Goal: Obtain resource: Download file/media

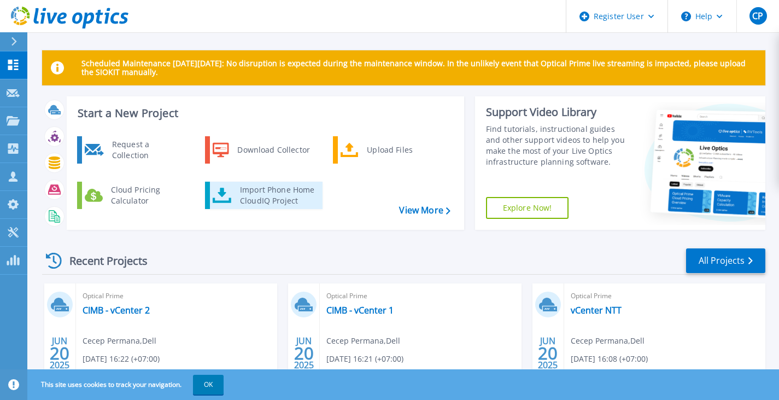
click at [275, 196] on div "Import Phone Home CloudIQ Project" at bounding box center [276, 195] width 85 height 22
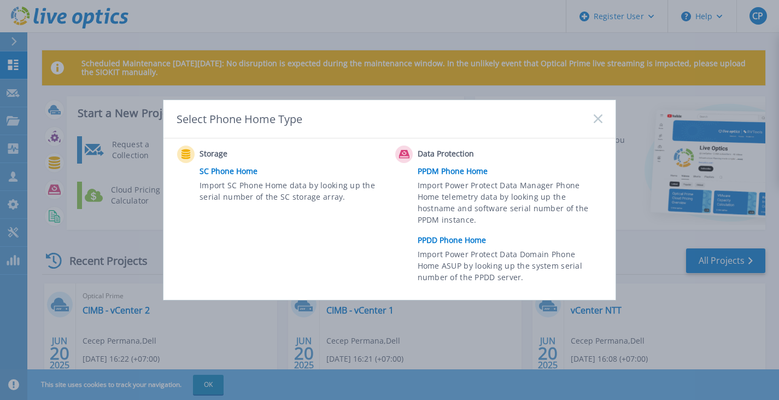
click at [454, 239] on link "PPDD Phone Home" at bounding box center [513, 240] width 190 height 16
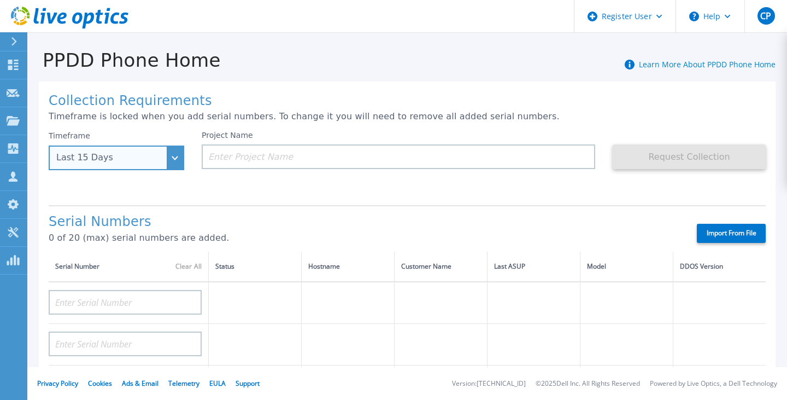
click at [105, 160] on div "Last 15 Days" at bounding box center [110, 157] width 108 height 10
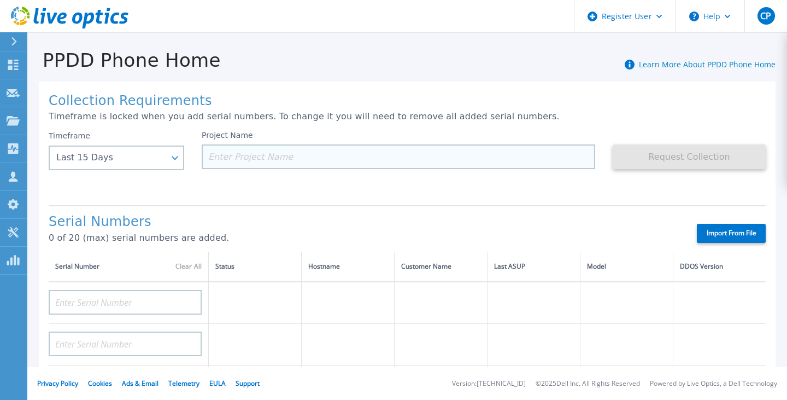
click at [271, 148] on input at bounding box center [399, 156] width 394 height 25
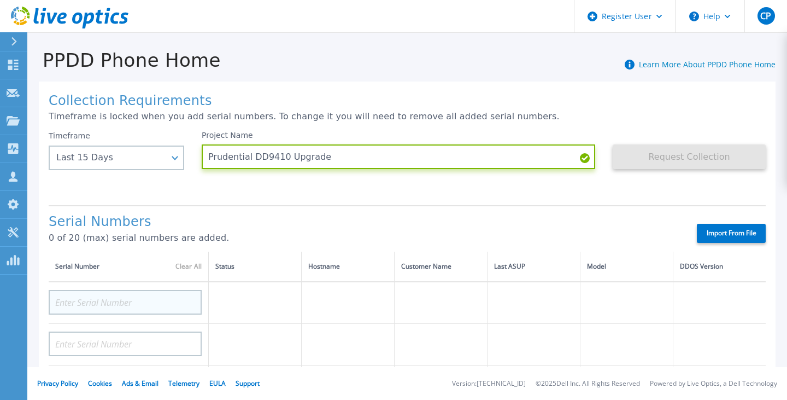
type input "Prudential DD9410 Upgrade"
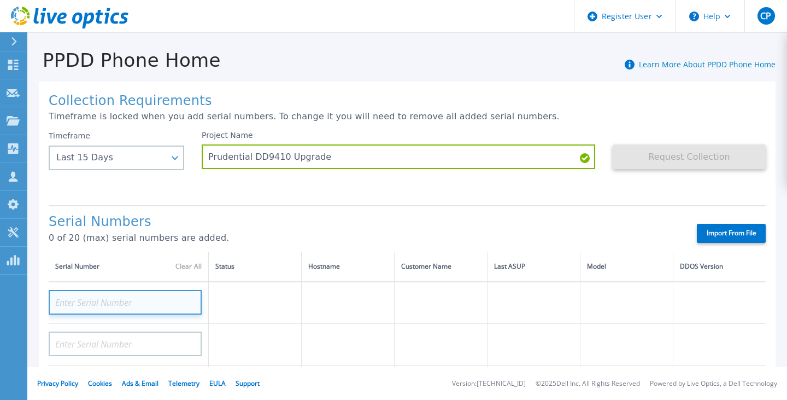
click at [144, 304] on input at bounding box center [125, 302] width 153 height 25
paste input "DE410251707037"
type input "DE410251707037"
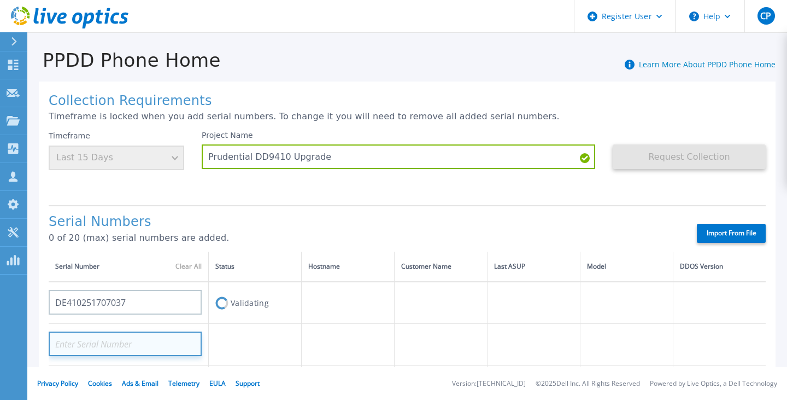
click at [140, 342] on input at bounding box center [125, 343] width 153 height 25
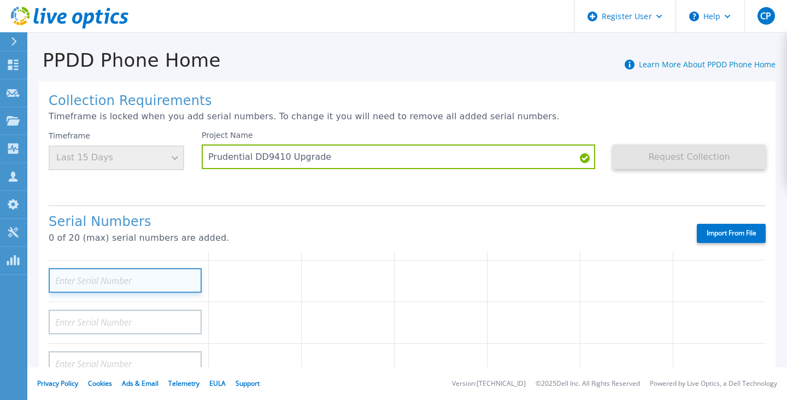
scroll to position [64, 0]
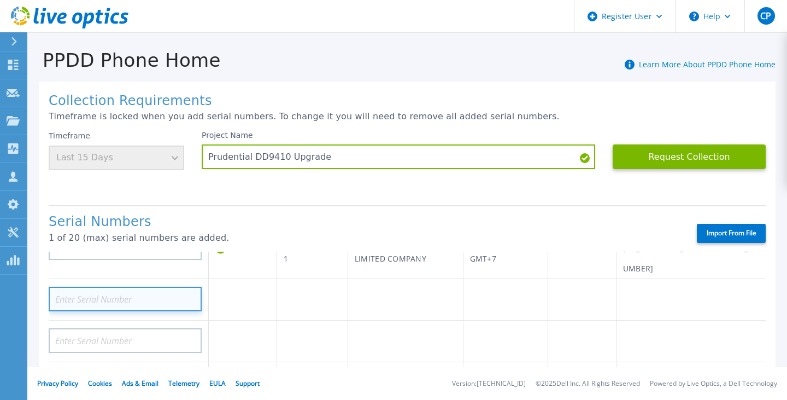
paste input "DE410251707034"
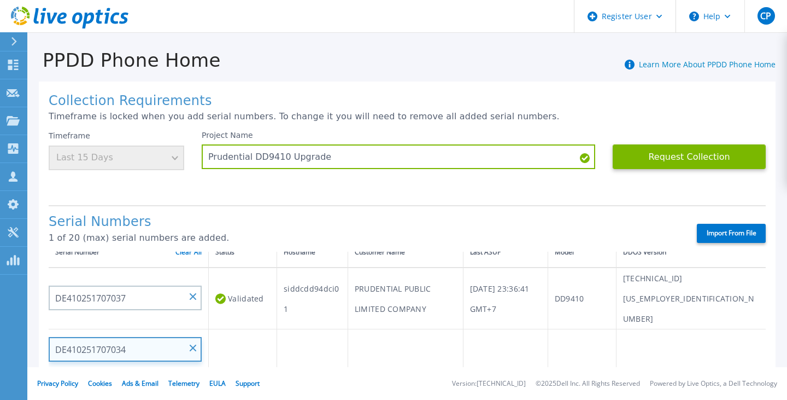
scroll to position [13, 0]
type input "DE410251707034"
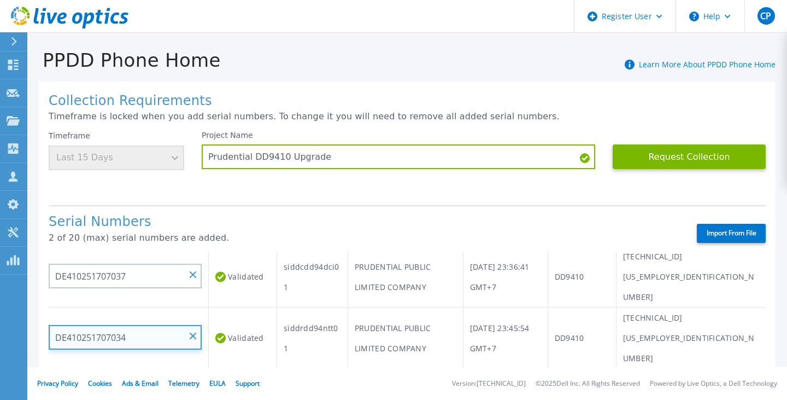
scroll to position [0, 0]
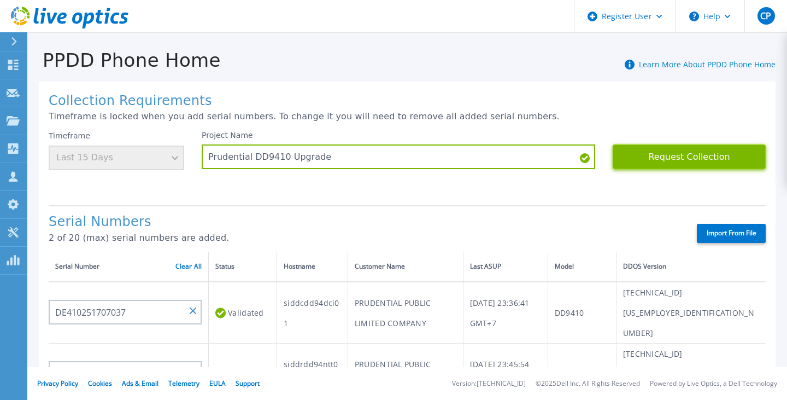
click at [678, 154] on button "Request Collection" at bounding box center [689, 156] width 153 height 25
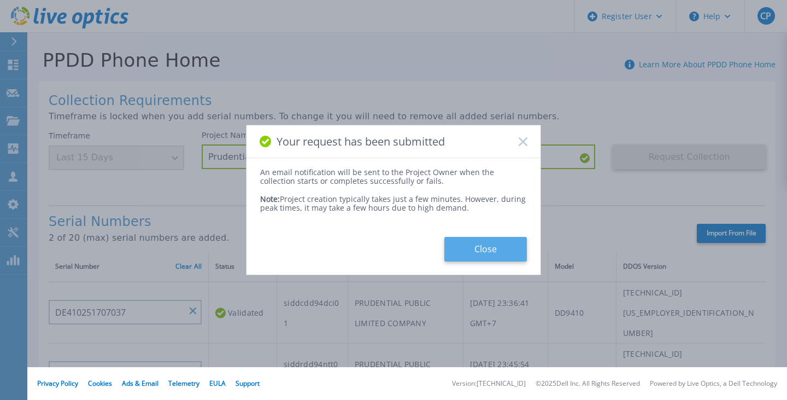
click at [503, 247] on button "Close" at bounding box center [485, 249] width 83 height 25
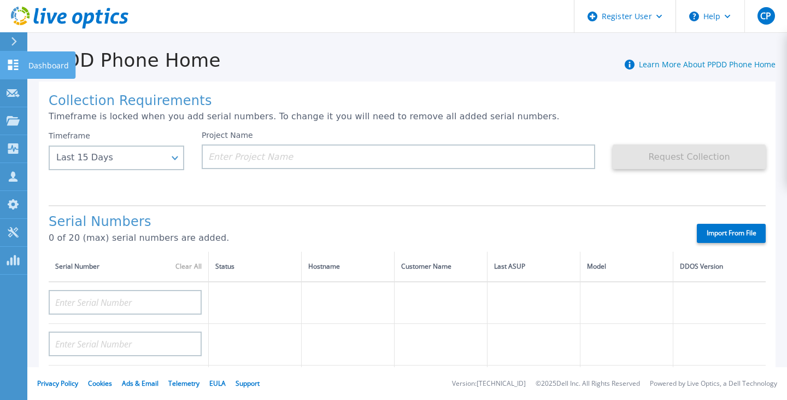
click at [17, 64] on icon at bounding box center [13, 65] width 13 height 10
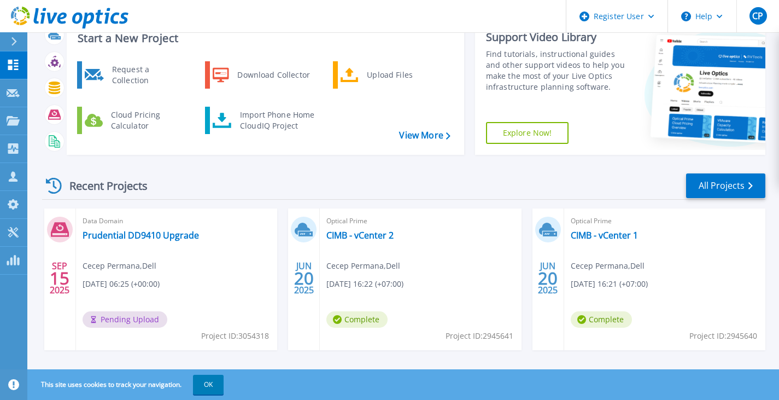
scroll to position [75, 0]
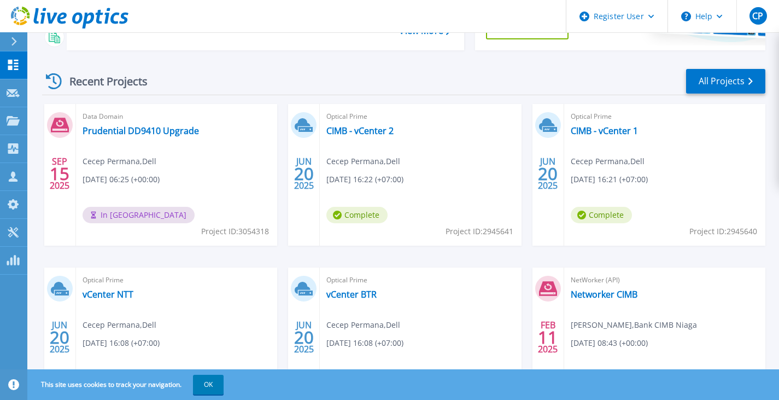
scroll to position [198, 0]
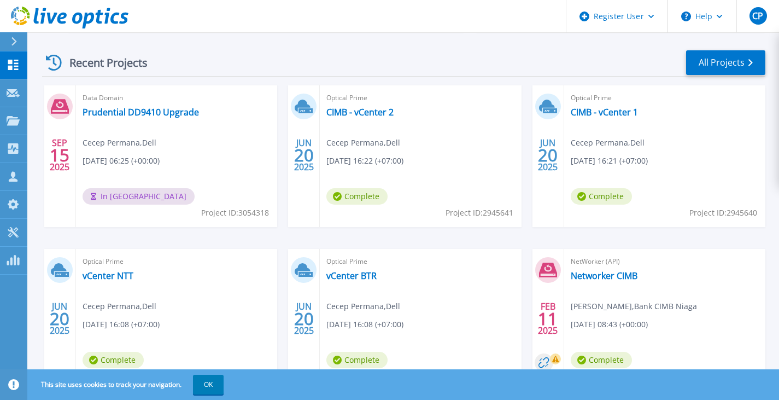
click at [56, 59] on icon at bounding box center [54, 63] width 16 height 16
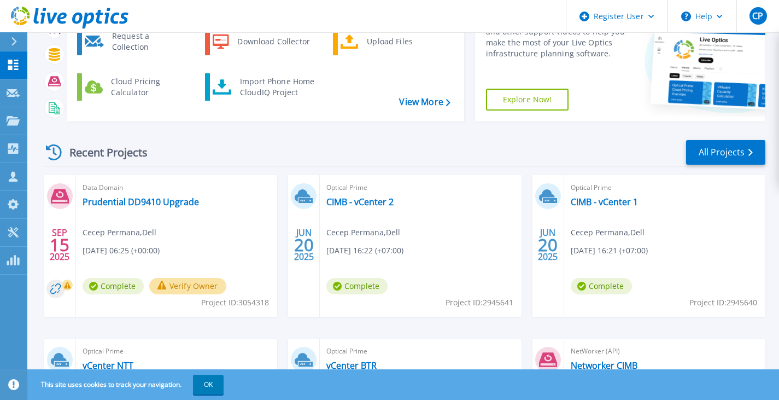
scroll to position [113, 0]
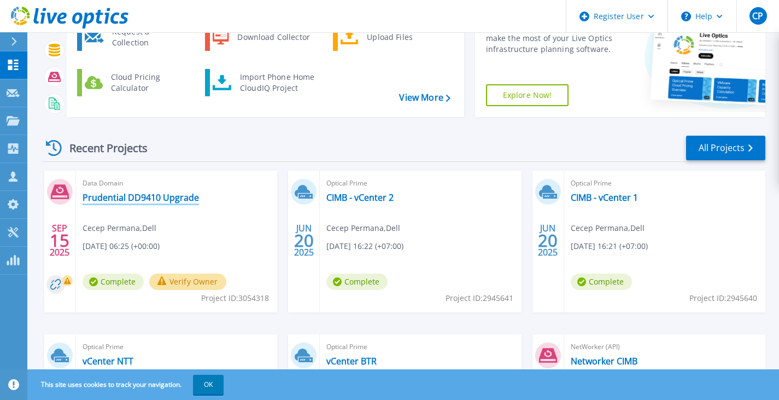
click at [173, 198] on link "Prudential DD9410 Upgrade" at bounding box center [141, 197] width 116 height 11
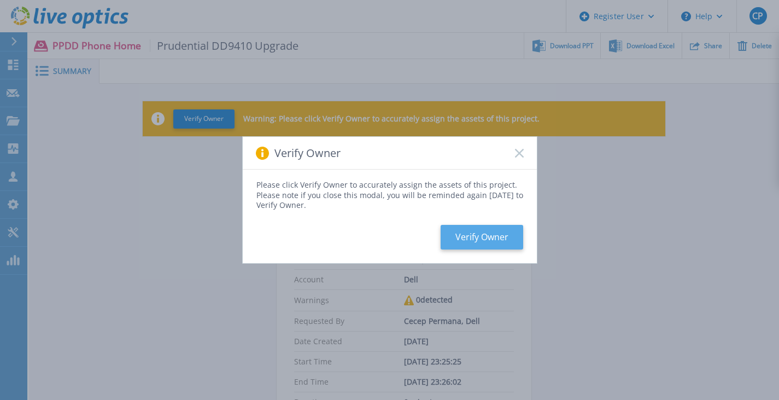
click at [495, 232] on button "Verify Owner" at bounding box center [482, 237] width 83 height 25
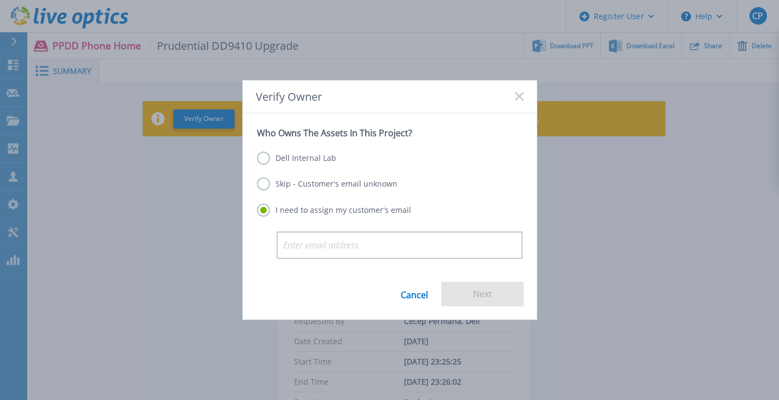
click at [356, 187] on label "Skip - Customer's email unknown" at bounding box center [327, 183] width 140 height 13
click at [0, 0] on input "Skip - Customer's email unknown" at bounding box center [0, 0] width 0 height 0
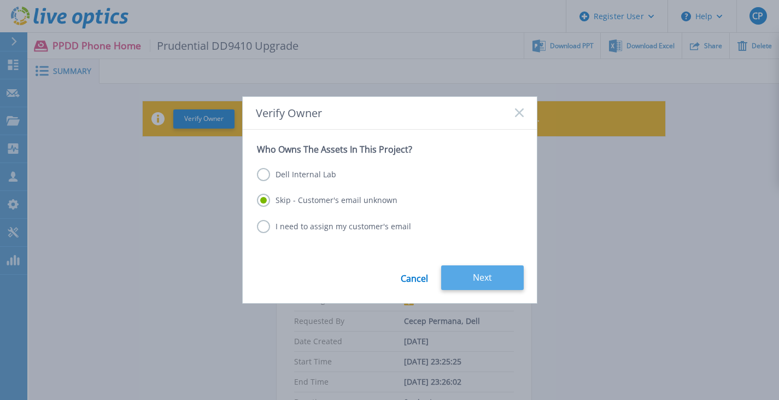
click at [472, 276] on button "Next" at bounding box center [482, 277] width 83 height 25
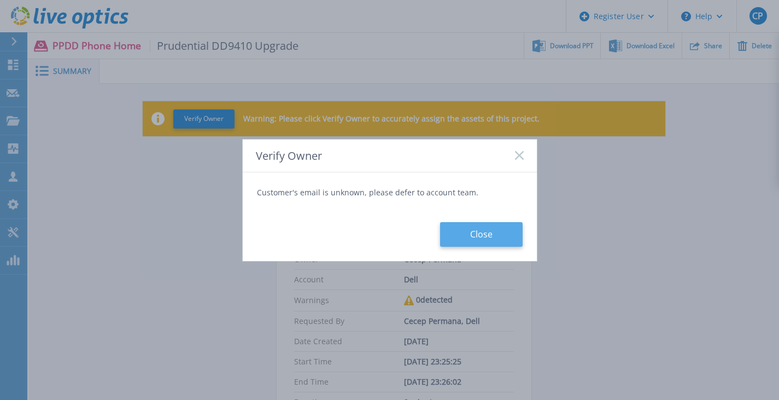
click at [484, 231] on button "Close" at bounding box center [481, 234] width 83 height 25
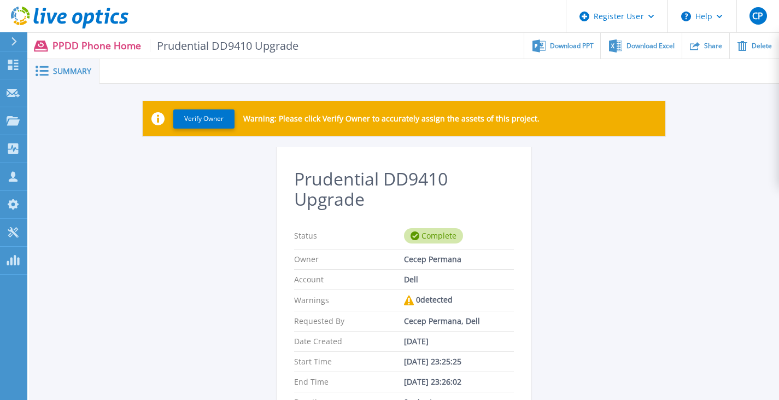
scroll to position [7, 0]
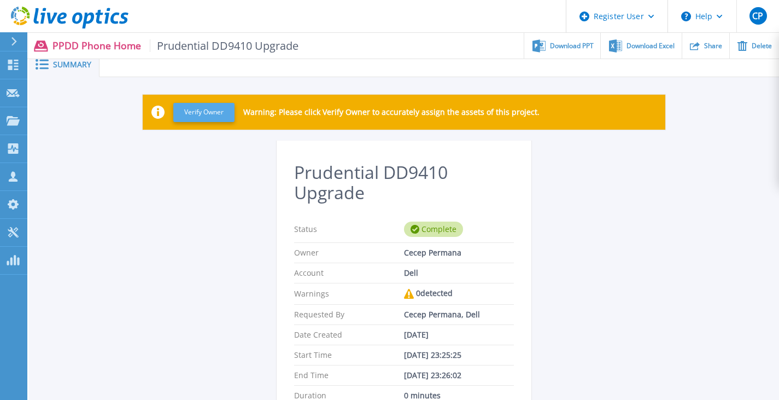
click at [186, 111] on button "Verify Owner" at bounding box center [203, 112] width 61 height 19
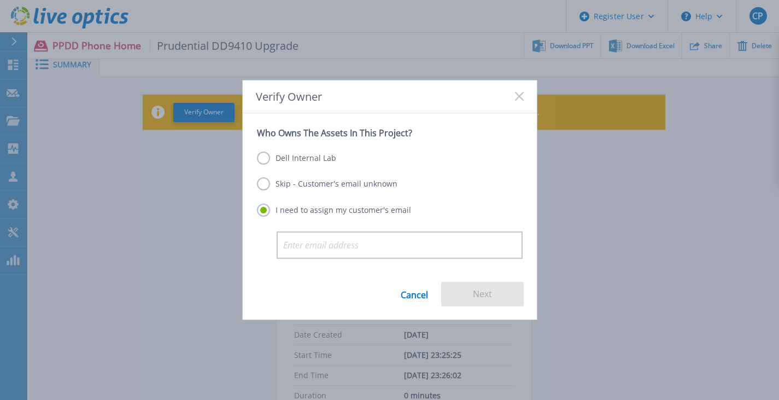
click at [301, 162] on label "Dell Internal Lab" at bounding box center [296, 157] width 79 height 13
click at [0, 0] on input "Dell Internal Lab" at bounding box center [0, 0] width 0 height 0
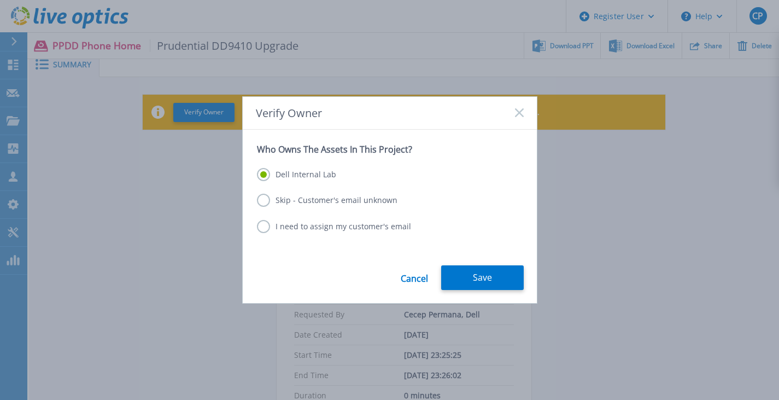
click at [380, 227] on label "I need to assign my customer's email" at bounding box center [334, 226] width 154 height 13
click at [0, 0] on input "I need to assign my customer's email" at bounding box center [0, 0] width 0 height 0
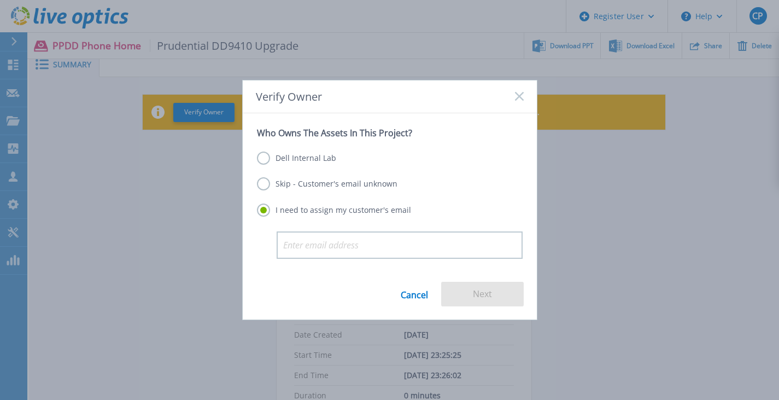
click at [337, 187] on label "Skip - Customer's email unknown" at bounding box center [327, 183] width 140 height 13
click at [0, 0] on input "Skip - Customer's email unknown" at bounding box center [0, 0] width 0 height 0
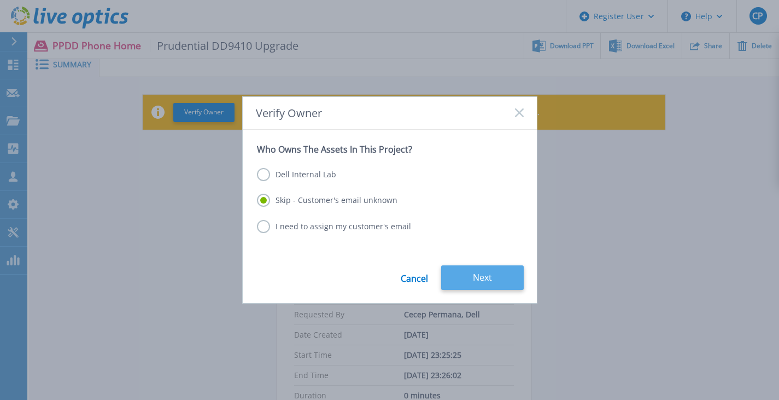
click at [501, 281] on button "Next" at bounding box center [482, 277] width 83 height 25
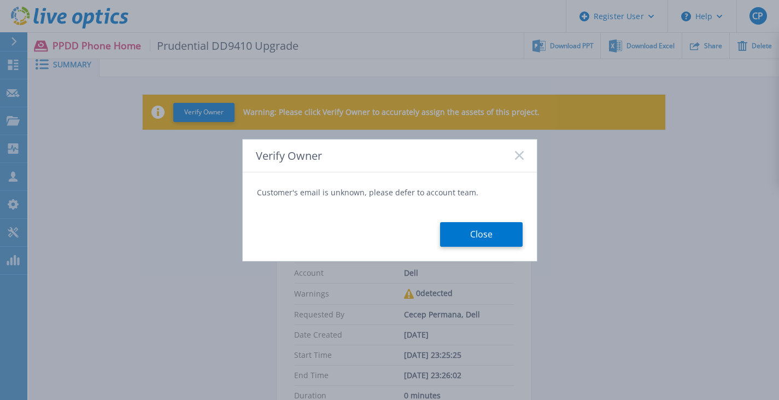
click at [467, 218] on div "Close" at bounding box center [390, 222] width 266 height 48
click at [471, 226] on button "Close" at bounding box center [481, 234] width 83 height 25
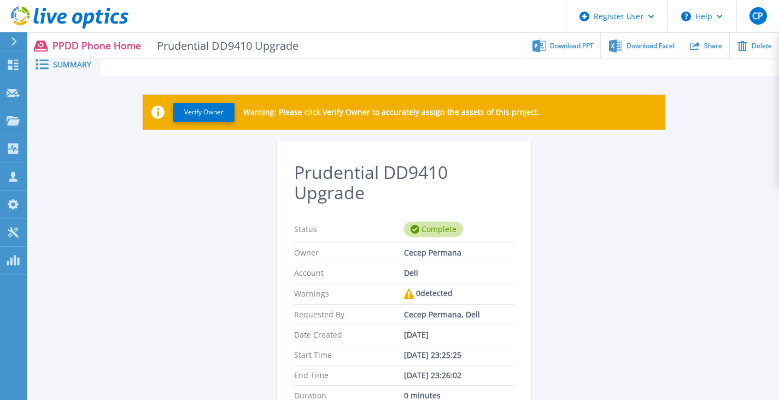
scroll to position [0, 0]
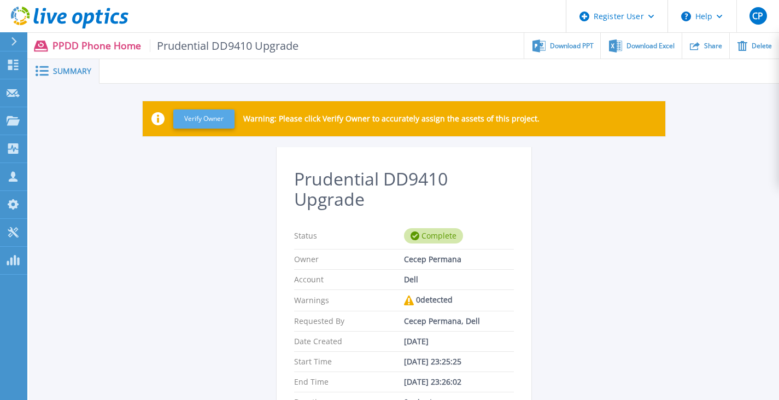
click at [219, 118] on button "Verify Owner" at bounding box center [203, 118] width 61 height 19
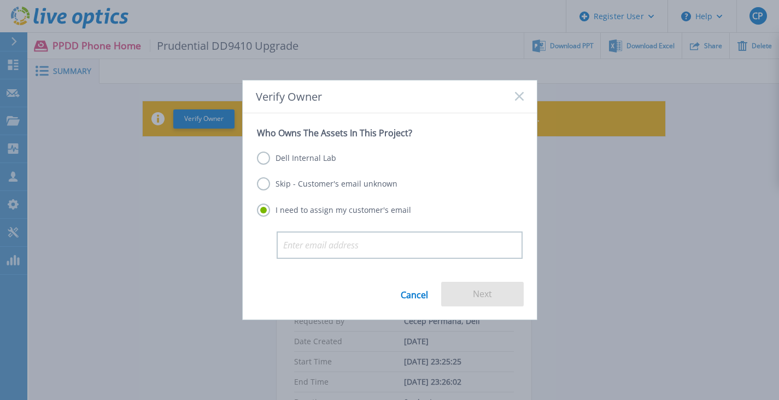
click at [320, 158] on label "Dell Internal Lab" at bounding box center [296, 157] width 79 height 13
click at [0, 0] on input "Dell Internal Lab" at bounding box center [0, 0] width 0 height 0
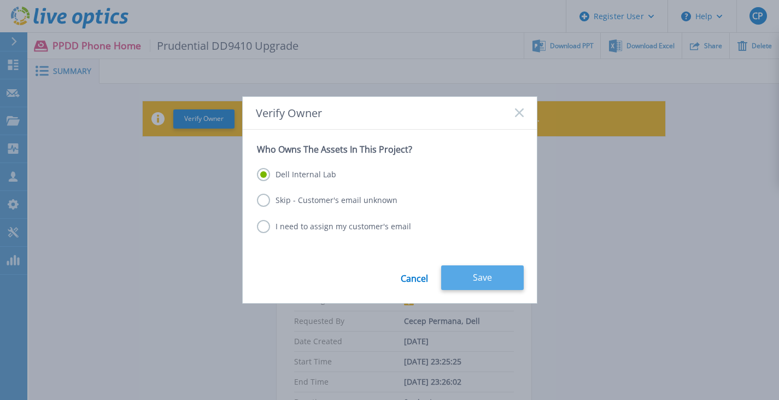
click at [461, 269] on button "Save" at bounding box center [482, 277] width 83 height 25
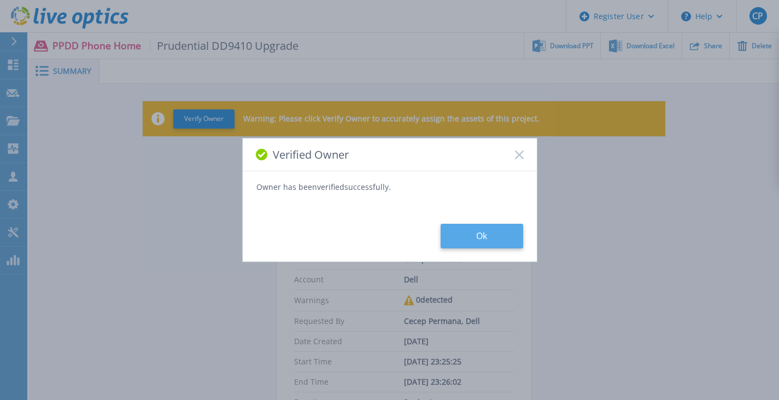
click at [496, 225] on button "Ok" at bounding box center [482, 236] width 83 height 25
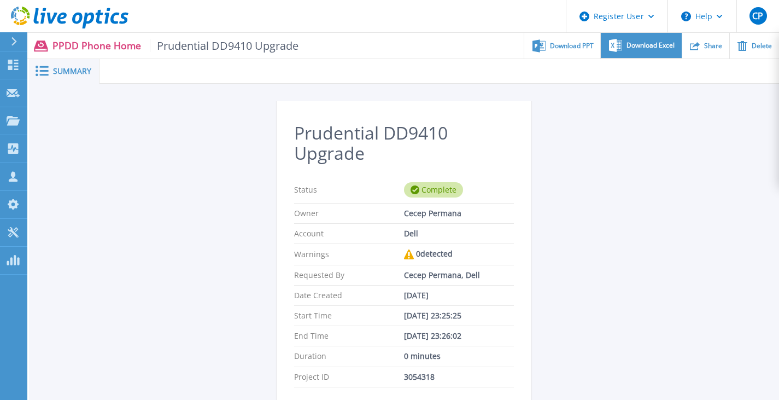
click at [652, 43] on span "Download Excel" at bounding box center [650, 45] width 48 height 7
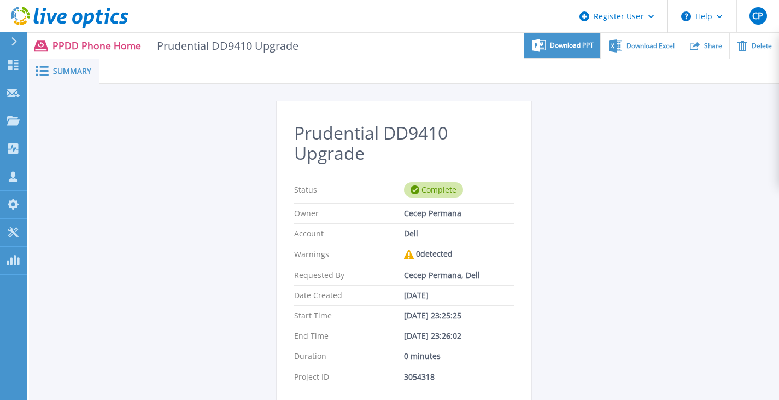
click at [555, 44] on span "Download PPT" at bounding box center [572, 45] width 44 height 7
